Goal: Find contact information: Find contact information

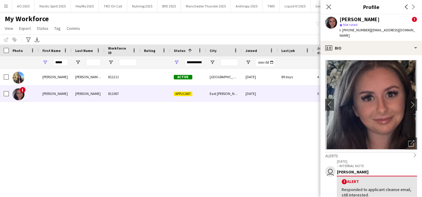
scroll to position [73, 0]
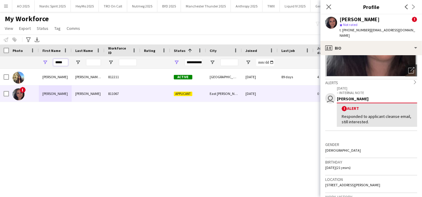
drag, startPoint x: 65, startPoint y: 65, endPoint x: 24, endPoint y: 58, distance: 42.1
click at [24, 58] on div "*****" at bounding box center [323, 62] width 647 height 12
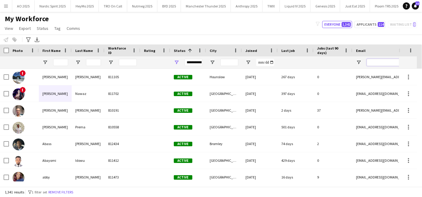
click at [377, 62] on input "Email Filter Input" at bounding box center [418, 62] width 102 height 7
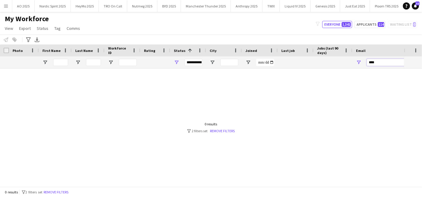
type input "****"
click at [189, 61] on div "**********" at bounding box center [194, 62] width 18 height 7
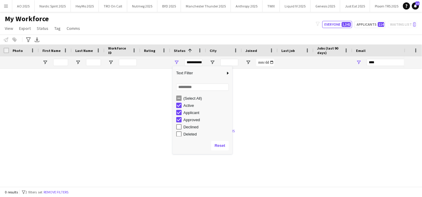
scroll to position [1, 0]
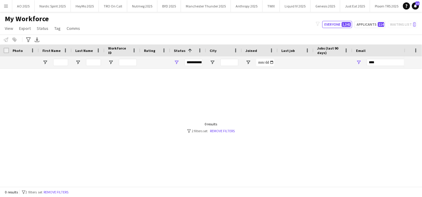
click at [135, 123] on div at bounding box center [202, 125] width 404 height 113
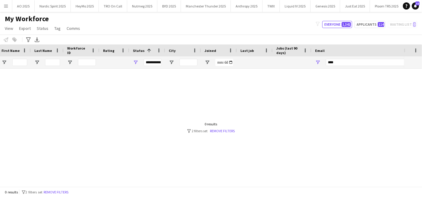
scroll to position [0, 0]
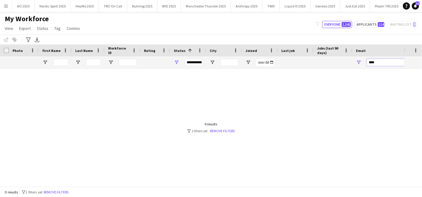
drag, startPoint x: 385, startPoint y: 62, endPoint x: 308, endPoint y: 64, distance: 77.1
click at [308, 64] on div "**********" at bounding box center [323, 62] width 647 height 12
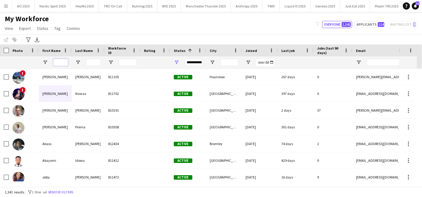
click at [64, 61] on input "First Name Filter Input" at bounding box center [60, 62] width 15 height 7
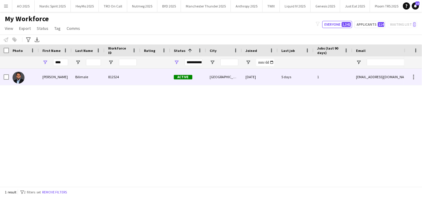
click at [55, 82] on div "[PERSON_NAME]" at bounding box center [55, 77] width 33 height 16
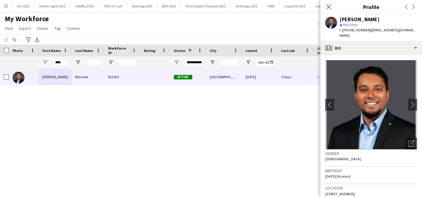
drag, startPoint x: 346, startPoint y: 20, endPoint x: 379, endPoint y: 21, distance: 32.9
click at [379, 21] on div "[PERSON_NAME]" at bounding box center [379, 19] width 78 height 5
copy div "[PERSON_NAME]"
drag, startPoint x: 58, startPoint y: 61, endPoint x: 33, endPoint y: 64, distance: 25.3
click at [33, 64] on div "**********" at bounding box center [323, 62] width 647 height 12
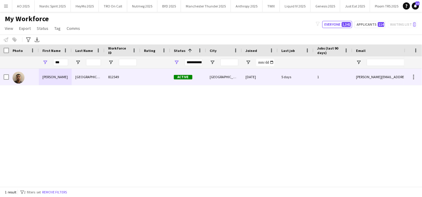
click at [59, 79] on div "[PERSON_NAME]" at bounding box center [55, 77] width 33 height 16
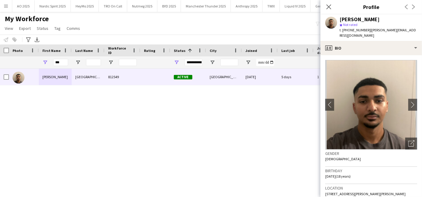
drag, startPoint x: 344, startPoint y: 20, endPoint x: 388, endPoint y: 18, distance: 44.3
click at [388, 18] on div "[PERSON_NAME]" at bounding box center [379, 19] width 78 height 5
copy div "[PERSON_NAME]"
drag, startPoint x: 370, startPoint y: 29, endPoint x: 410, endPoint y: 30, distance: 40.3
click at [410, 30] on div "[PERSON_NAME] star Not rated t. [PHONE_NUMBER] | [PERSON_NAME][EMAIL_ADDRESS][D…" at bounding box center [371, 27] width 102 height 27
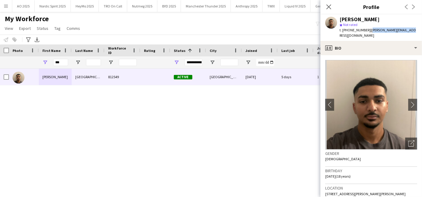
copy span "[PERSON_NAME][EMAIL_ADDRESS][DOMAIN_NAME]"
drag, startPoint x: 64, startPoint y: 62, endPoint x: 25, endPoint y: 56, distance: 39.2
click at [25, 56] on div "**********" at bounding box center [323, 62] width 647 height 12
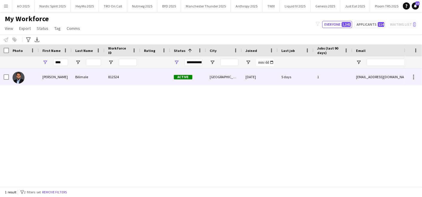
click at [47, 74] on div "[PERSON_NAME]" at bounding box center [55, 77] width 33 height 16
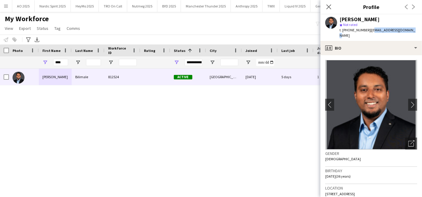
drag, startPoint x: 371, startPoint y: 30, endPoint x: 408, endPoint y: 30, distance: 36.4
click at [408, 30] on span "| [EMAIL_ADDRESS][DOMAIN_NAME]" at bounding box center [378, 33] width 76 height 10
copy span "[EMAIL_ADDRESS][DOMAIN_NAME]"
drag, startPoint x: 49, startPoint y: 65, endPoint x: 32, endPoint y: 69, distance: 17.5
click at [32, 69] on div "Workforce Details Last Name Workforce ID Rating 1" at bounding box center [211, 115] width 422 height 142
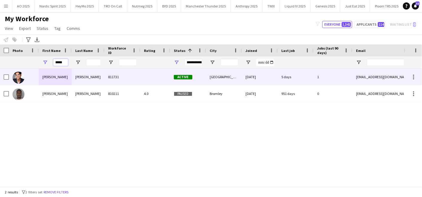
type input "*****"
click at [50, 80] on div "[PERSON_NAME]" at bounding box center [55, 77] width 33 height 16
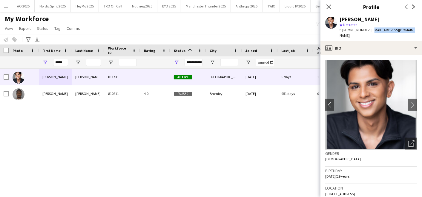
drag, startPoint x: 369, startPoint y: 30, endPoint x: 405, endPoint y: 32, distance: 36.5
click at [405, 32] on div "[PERSON_NAME] star Not rated t. [PHONE_NUMBER] | [EMAIL_ADDRESS][DOMAIN_NAME]" at bounding box center [371, 27] width 102 height 27
copy span "[EMAIL_ADDRESS][DOMAIN_NAME]"
